Goal: Find specific page/section: Find specific page/section

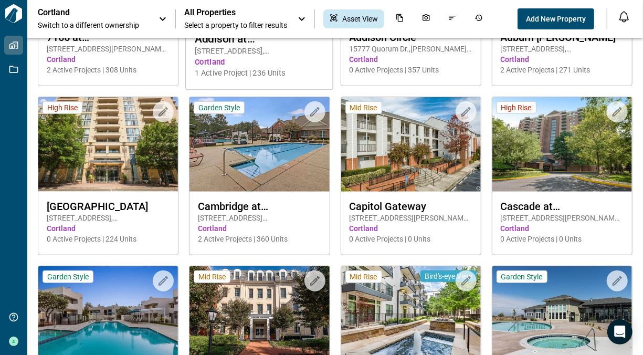
scroll to position [321, 0]
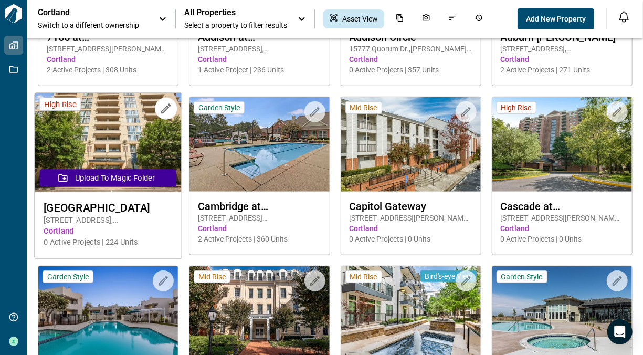
click at [132, 190] on img at bounding box center [108, 142] width 147 height 99
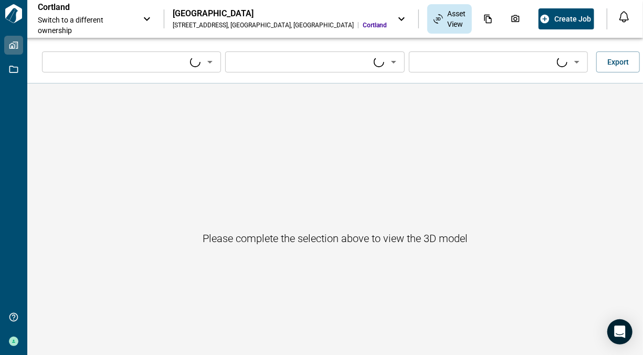
type input "****"
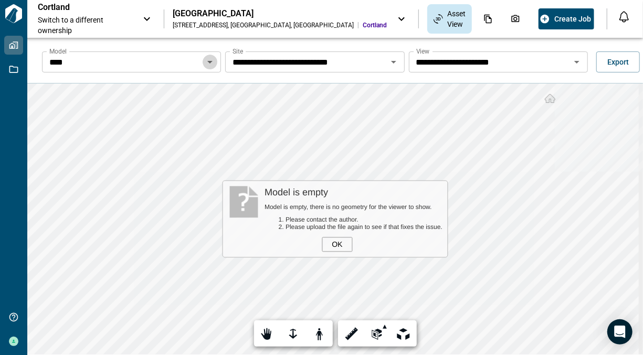
click at [211, 66] on icon "Open" at bounding box center [210, 62] width 13 height 13
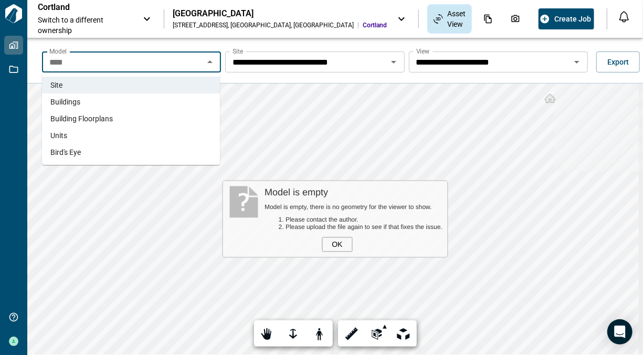
click at [112, 138] on li "Units" at bounding box center [131, 135] width 178 height 17
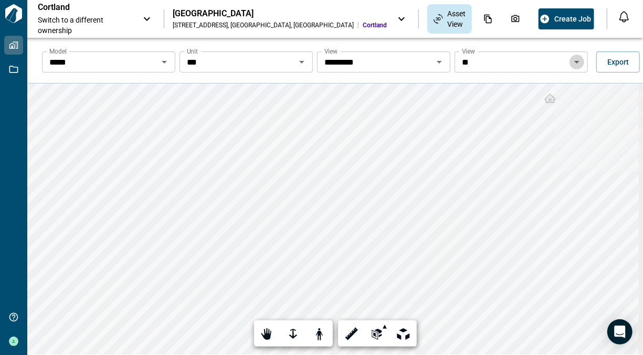
click at [571, 64] on icon "Open" at bounding box center [577, 62] width 13 height 13
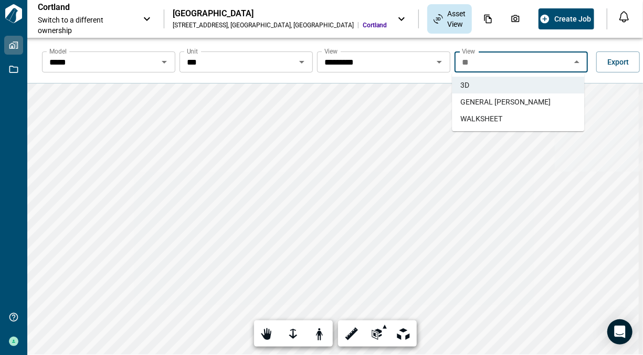
click at [539, 103] on li "GENERAL TAKEOFFS" at bounding box center [518, 101] width 132 height 17
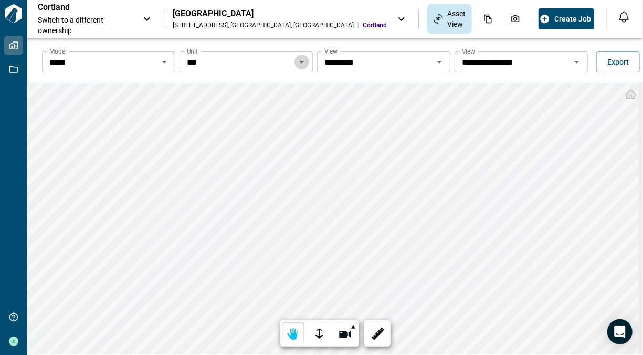
click at [296, 61] on icon "Open" at bounding box center [302, 62] width 13 height 13
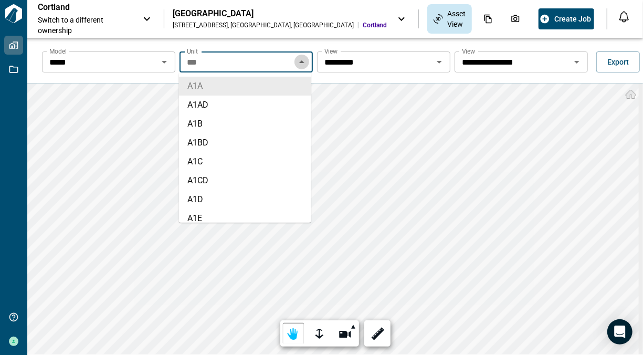
click at [296, 61] on icon "Close" at bounding box center [302, 62] width 13 height 13
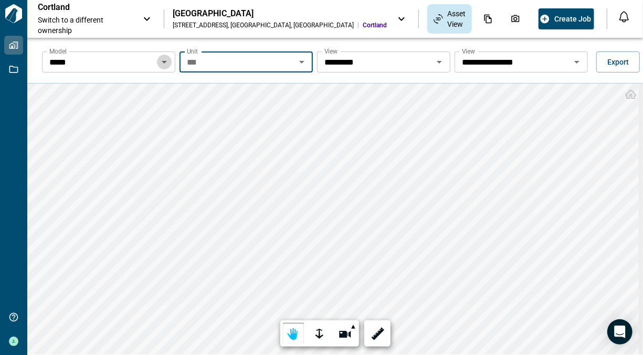
click at [164, 66] on icon "Open" at bounding box center [164, 62] width 13 height 13
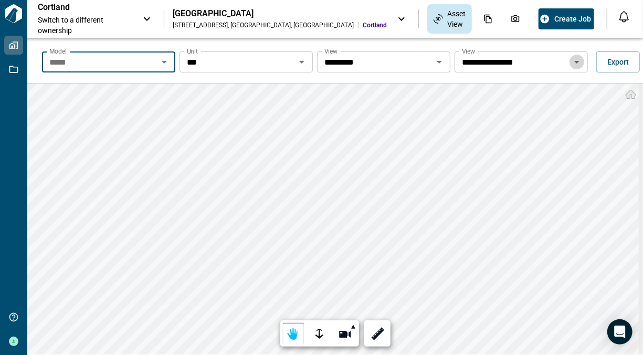
click at [575, 59] on icon "Open" at bounding box center [577, 62] width 13 height 13
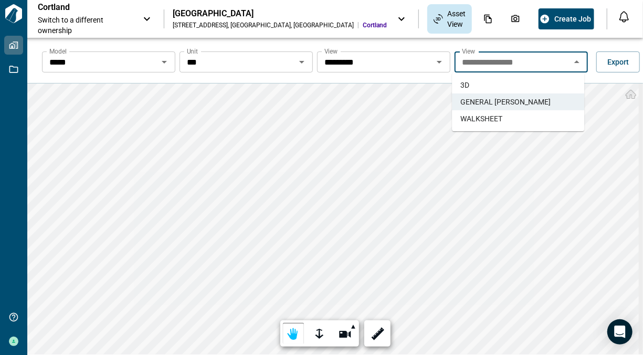
click at [513, 121] on li "WALKSHEET" at bounding box center [518, 118] width 132 height 17
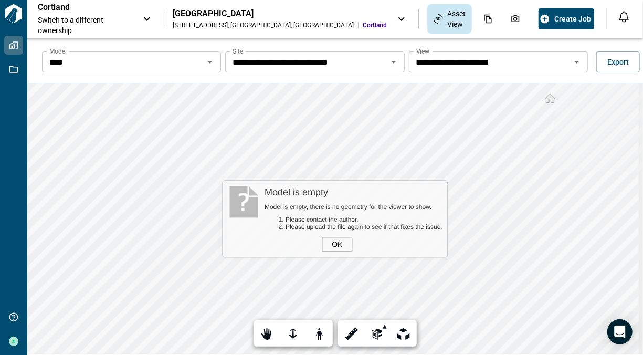
click at [392, 61] on icon "Open" at bounding box center [393, 62] width 5 height 3
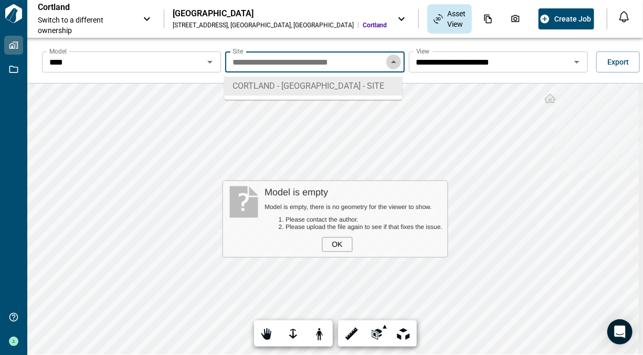
click at [392, 61] on icon "Close" at bounding box center [393, 61] width 5 height 3
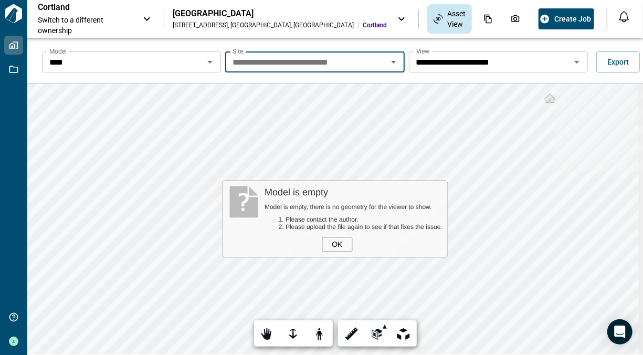
click at [579, 68] on div at bounding box center [577, 62] width 14 height 15
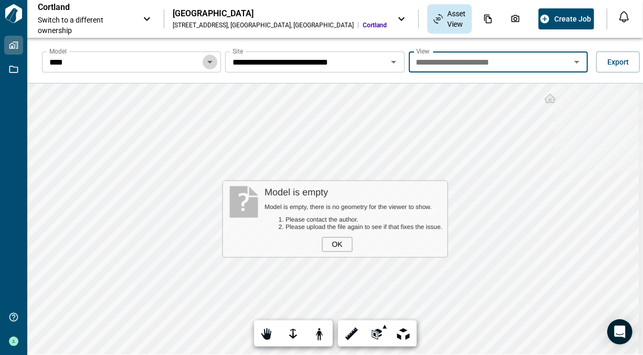
click at [211, 59] on icon "Open" at bounding box center [210, 62] width 13 height 13
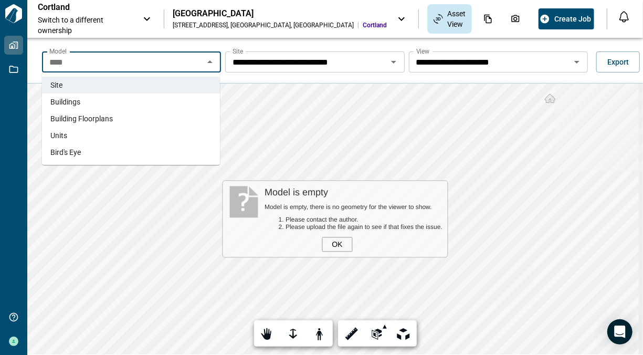
click at [121, 123] on li "Building Floorplans" at bounding box center [131, 118] width 178 height 17
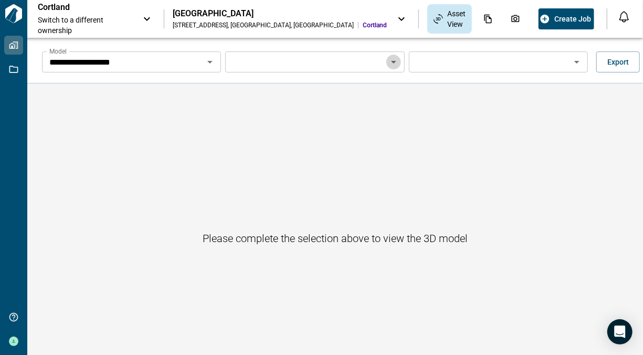
click at [391, 68] on icon "Open" at bounding box center [394, 62] width 13 height 13
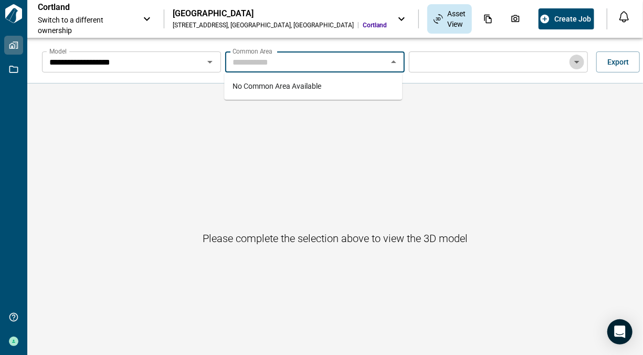
click at [578, 66] on icon "Open" at bounding box center [577, 62] width 13 height 13
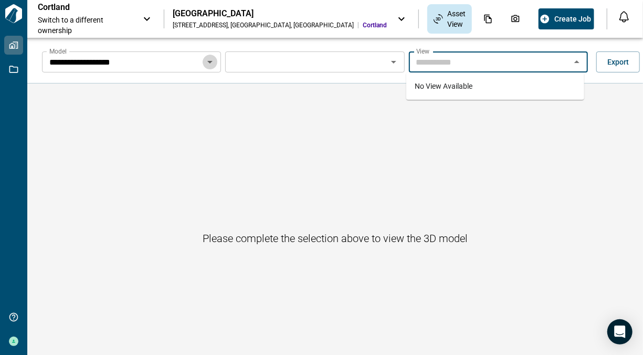
click at [206, 67] on icon "Open" at bounding box center [210, 62] width 13 height 13
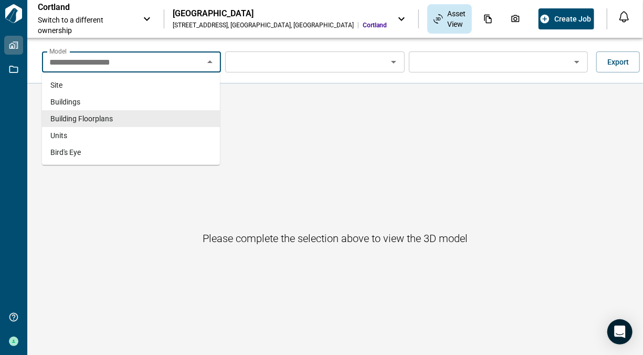
click at [121, 118] on li "Building Floorplans" at bounding box center [131, 118] width 178 height 17
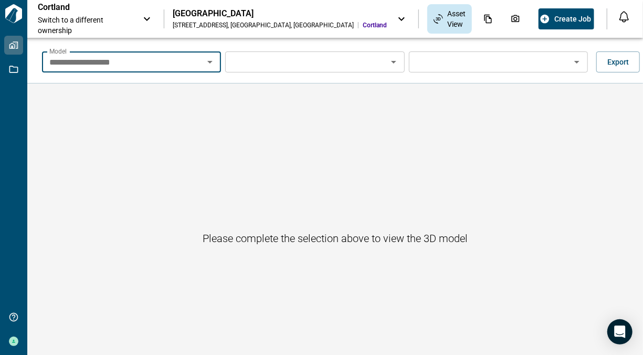
click at [204, 64] on icon "Open" at bounding box center [210, 62] width 13 height 13
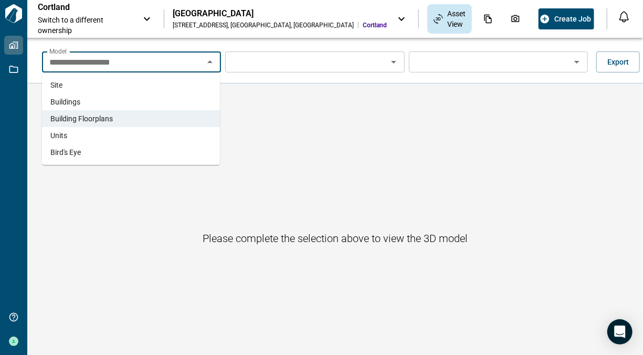
click at [139, 103] on li "Buildings" at bounding box center [131, 101] width 178 height 17
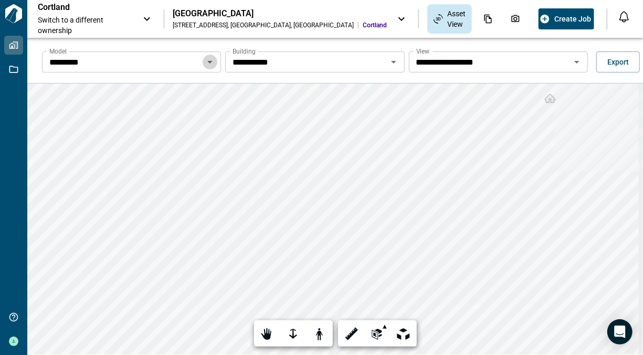
click at [212, 66] on icon "Open" at bounding box center [210, 62] width 13 height 13
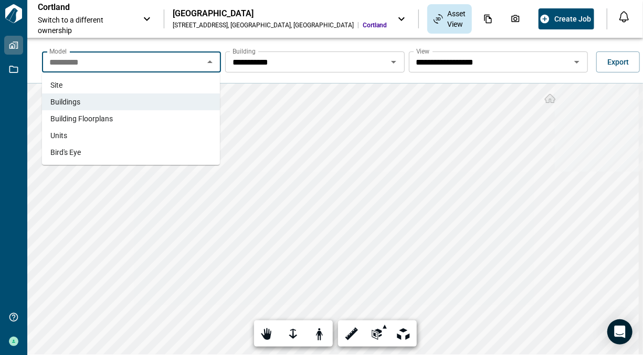
click at [151, 119] on li "Building Floorplans" at bounding box center [131, 118] width 178 height 17
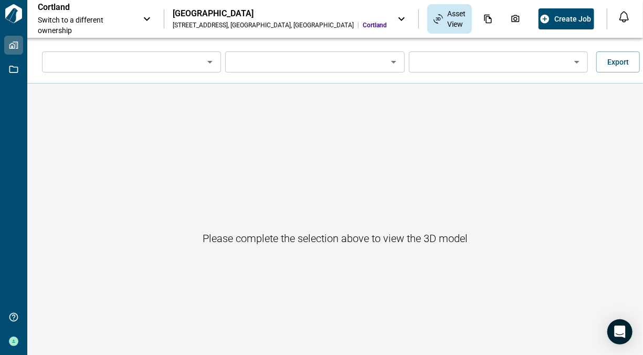
type input "**********"
